Goal: Transaction & Acquisition: Purchase product/service

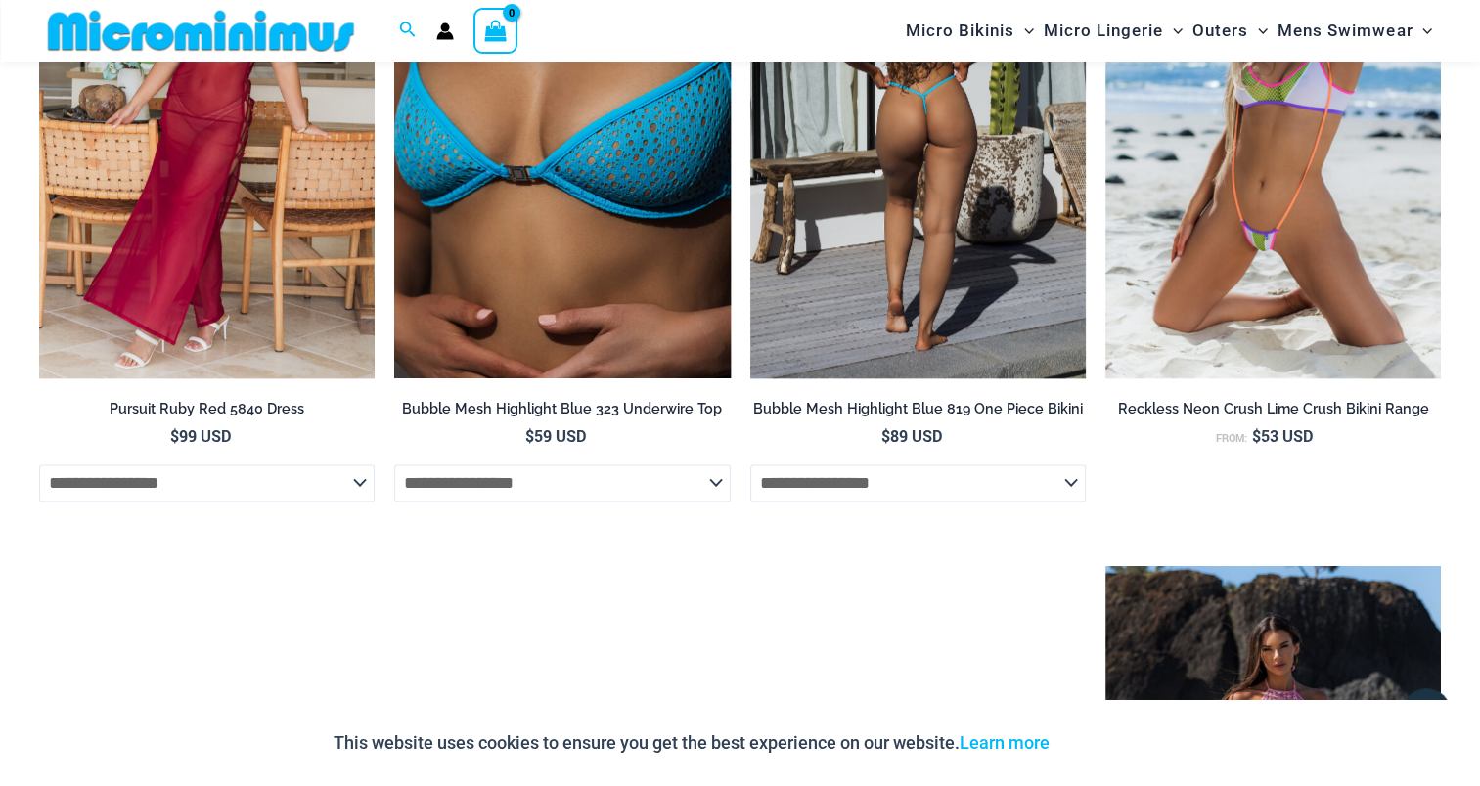
scroll to position [2526, 0]
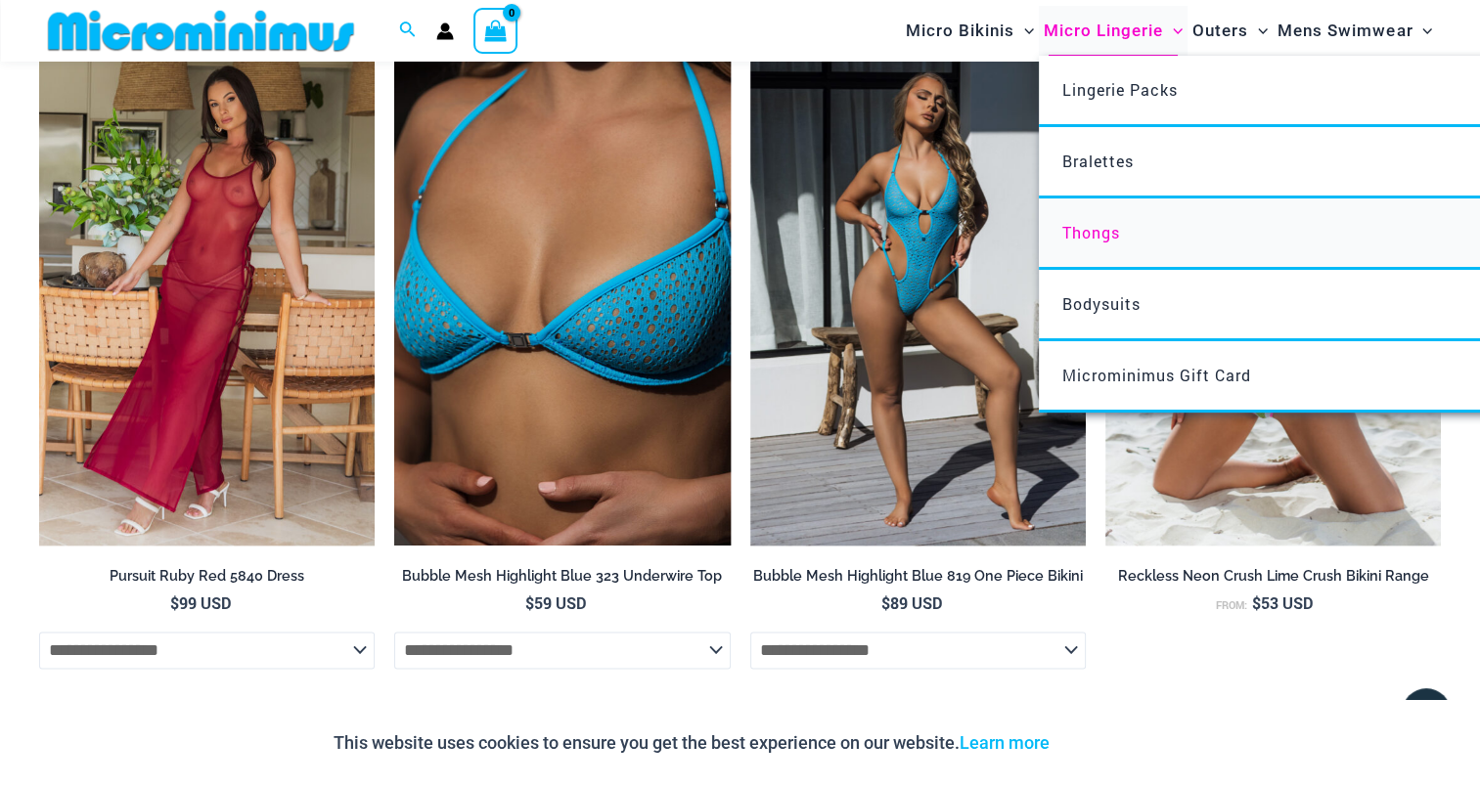
click at [1094, 225] on span "Thongs" at bounding box center [1091, 232] width 58 height 21
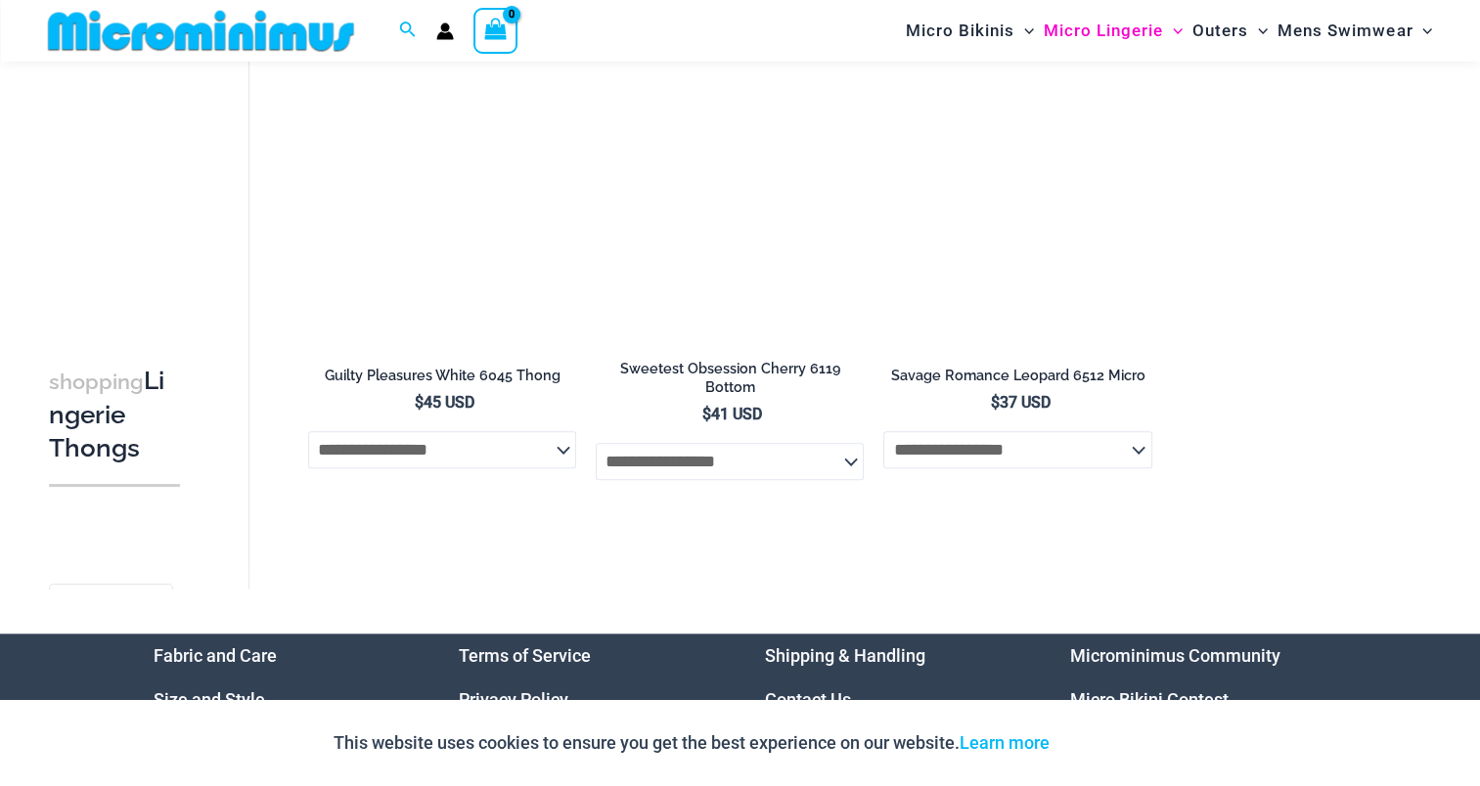
scroll to position [2053, 0]
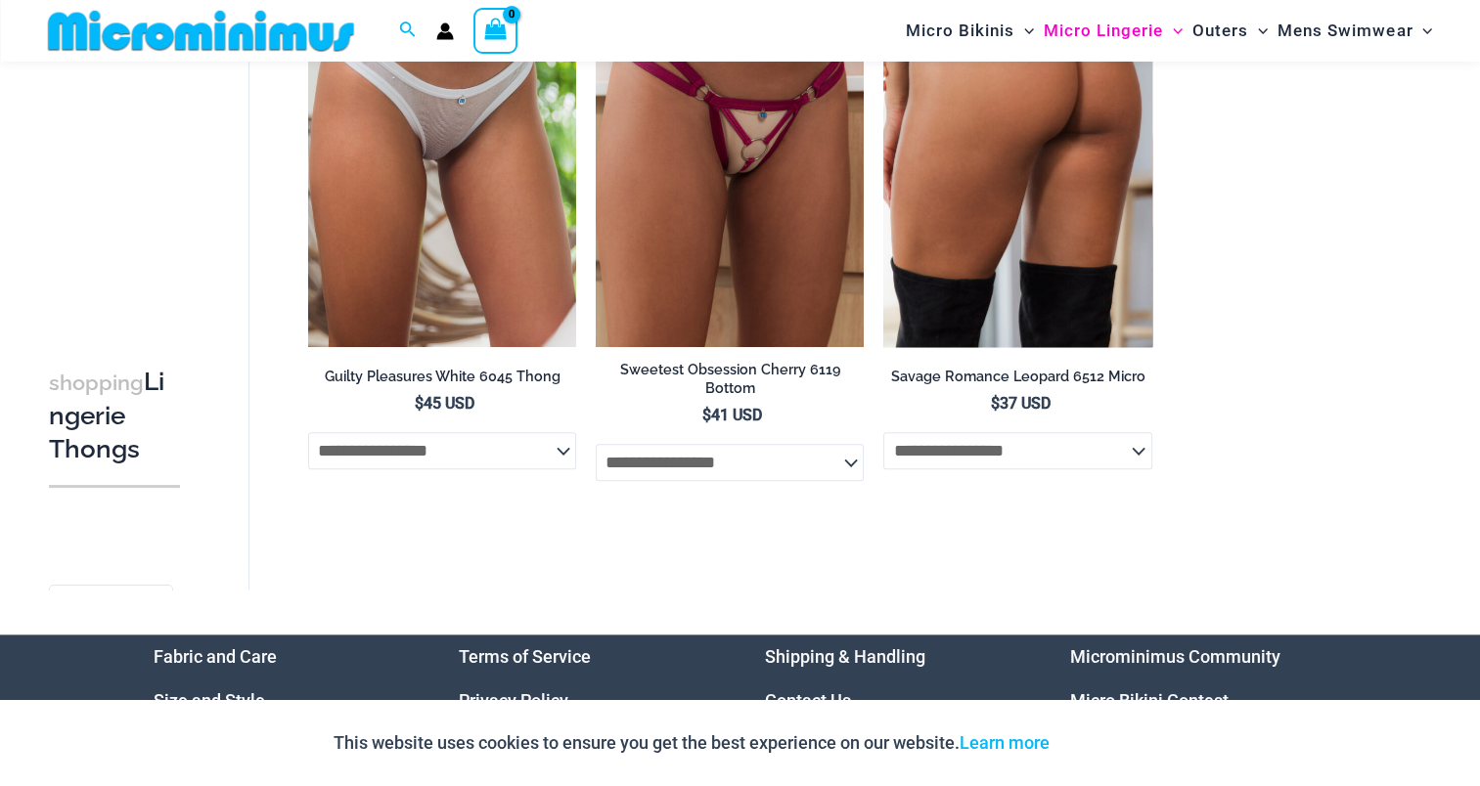
click at [1007, 130] on img at bounding box center [1017, 146] width 268 height 402
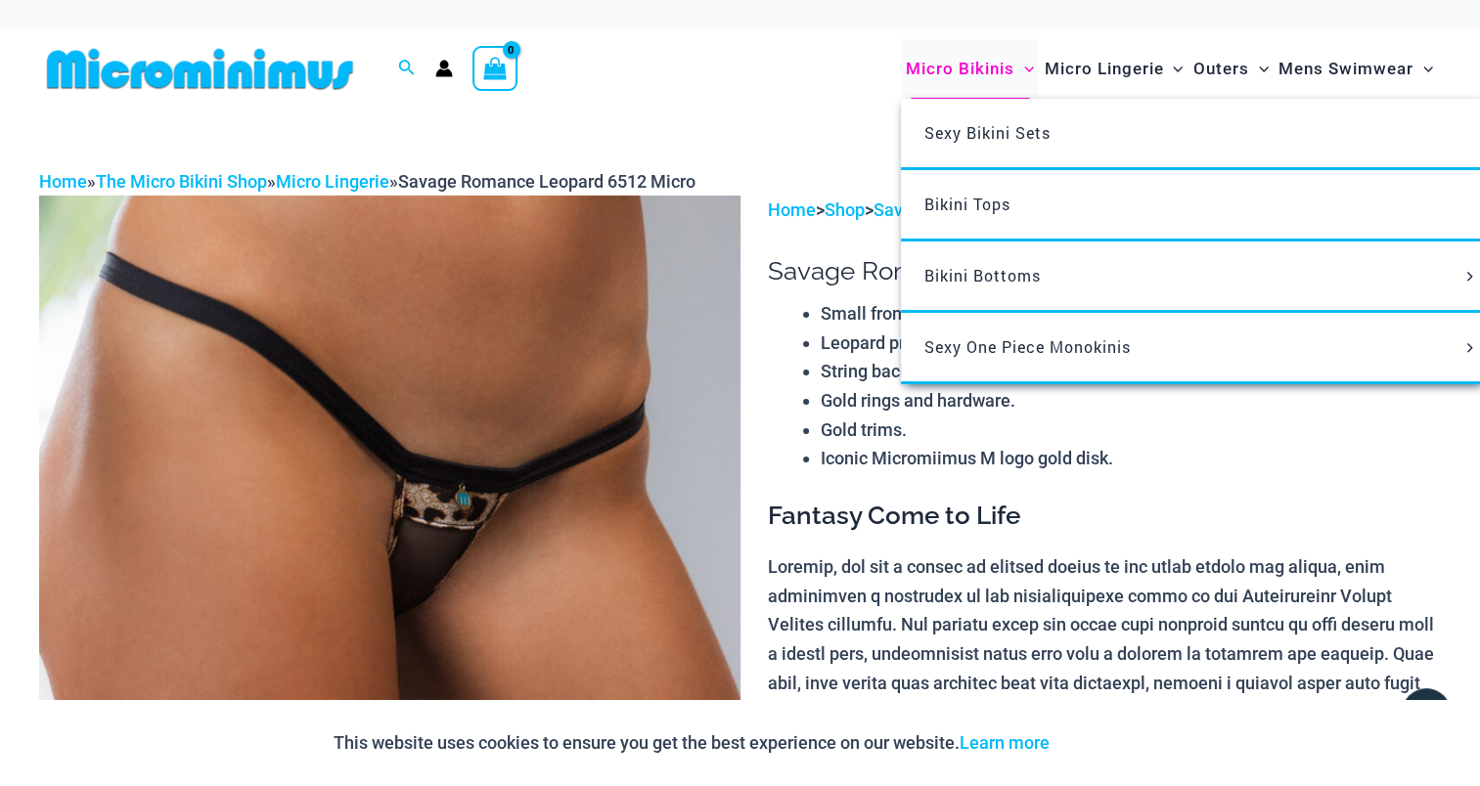
click at [970, 76] on span "Micro Bikinis" at bounding box center [960, 69] width 109 height 50
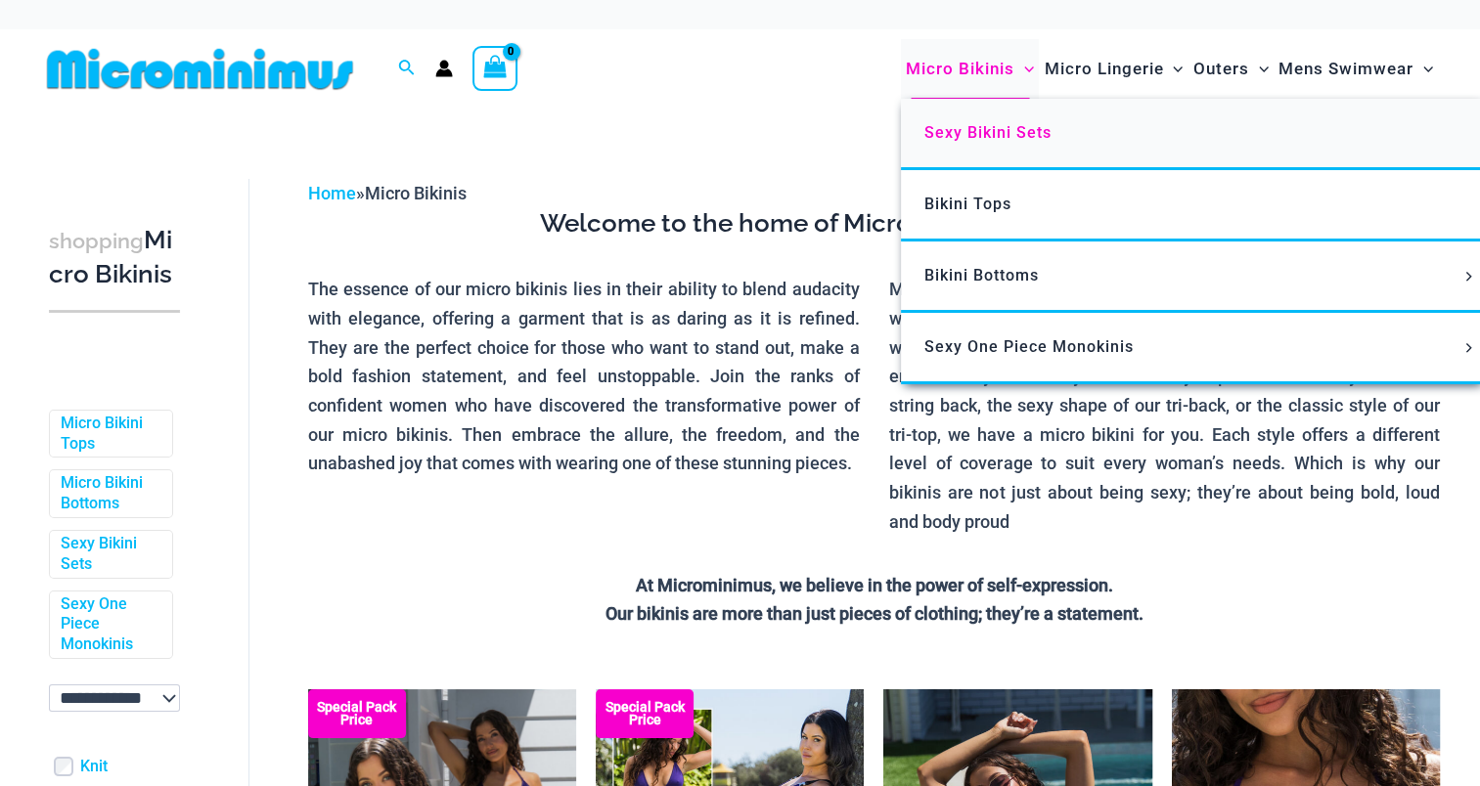
click at [985, 127] on span "Sexy Bikini Sets" at bounding box center [987, 132] width 127 height 19
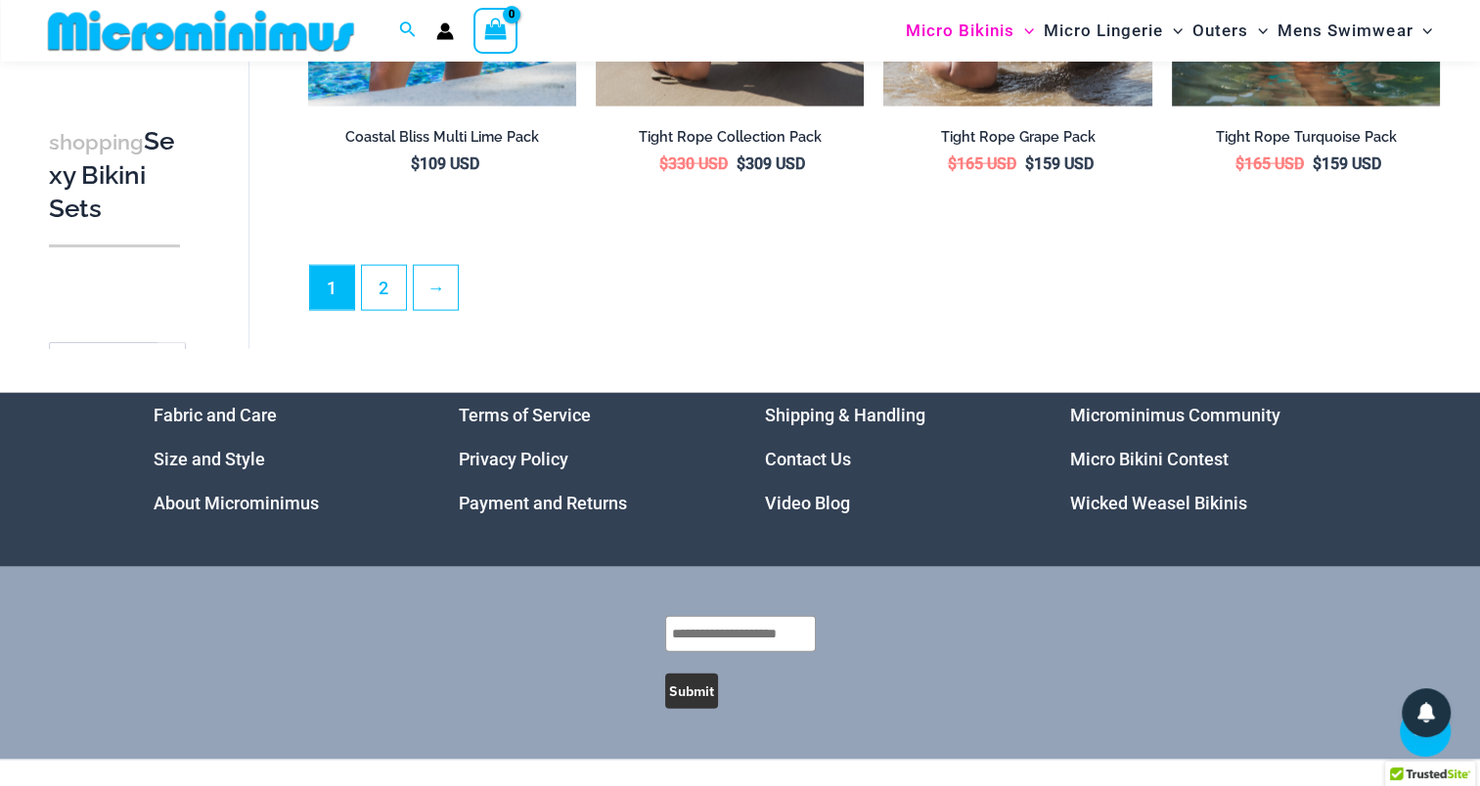
scroll to position [4378, 0]
